Goal: Transaction & Acquisition: Purchase product/service

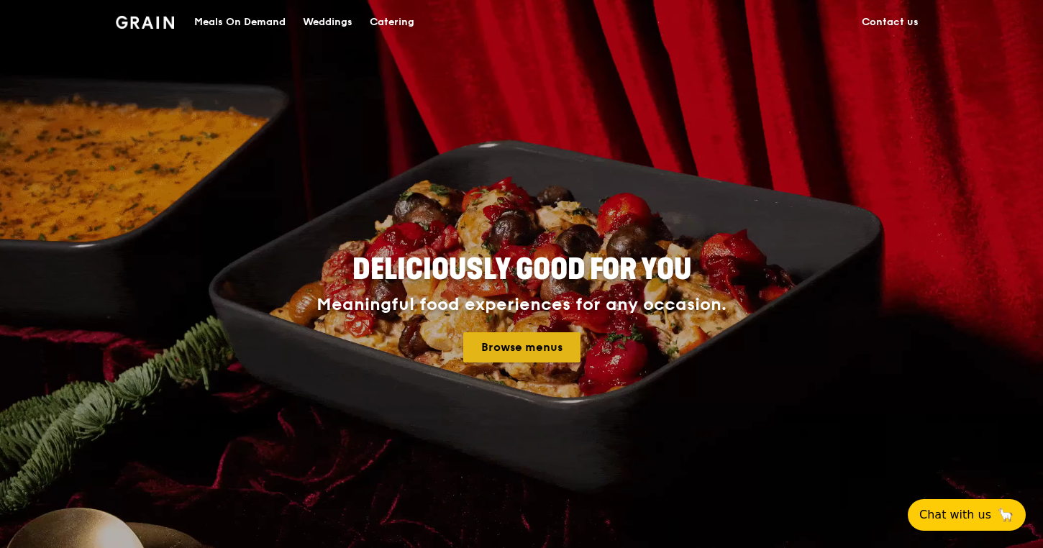
click at [532, 349] on link "Browse menus" at bounding box center [521, 347] width 117 height 30
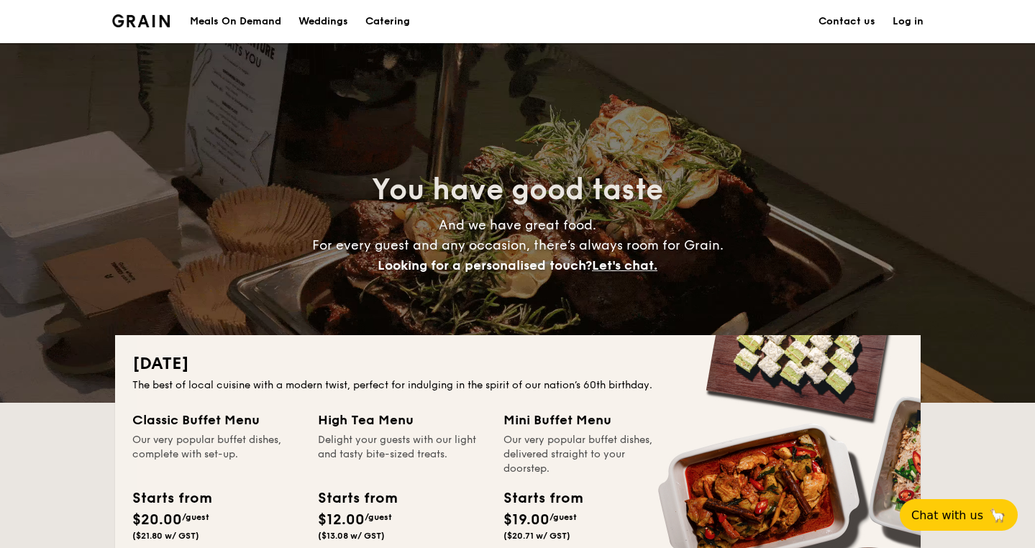
click at [232, 26] on div "Meals On Demand" at bounding box center [235, 21] width 91 height 43
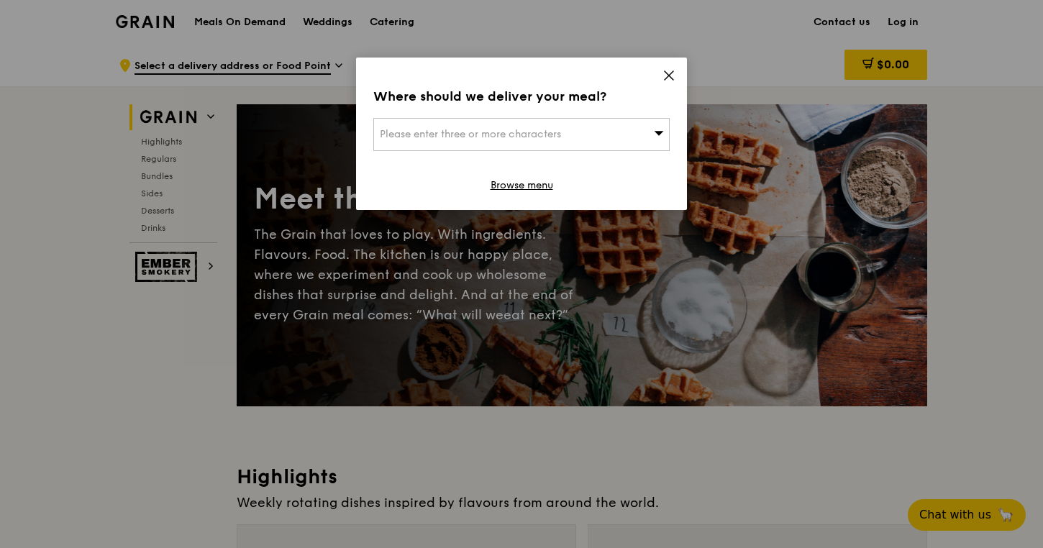
click at [673, 78] on icon at bounding box center [668, 75] width 13 height 13
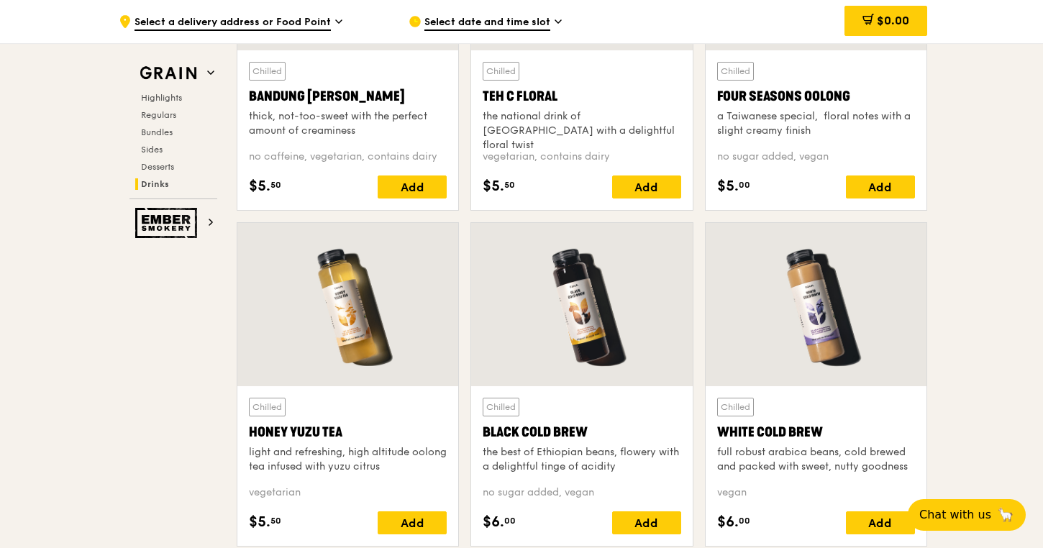
scroll to position [6011, 0]
